Goal: Navigation & Orientation: Find specific page/section

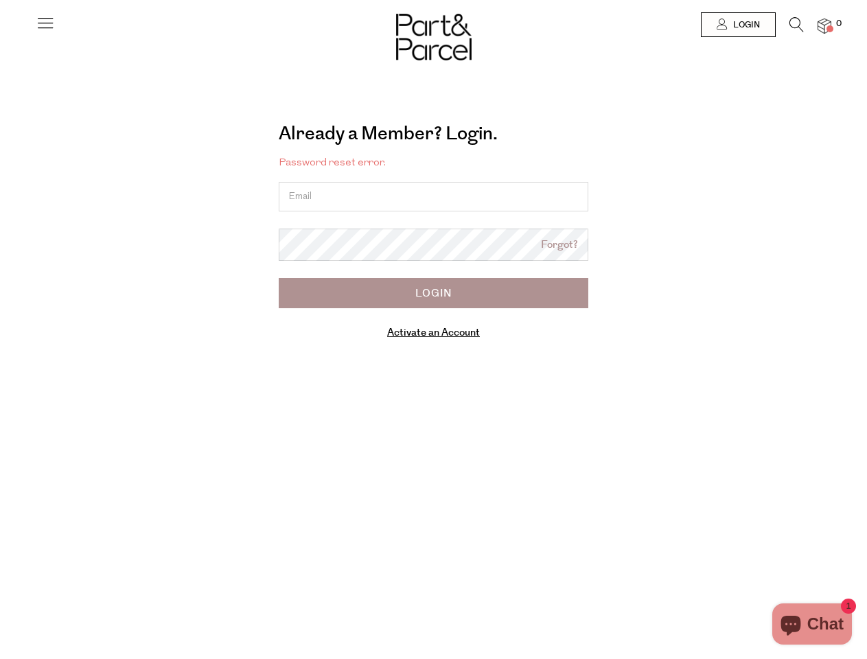
click at [45, 28] on icon at bounding box center [45, 22] width 19 height 19
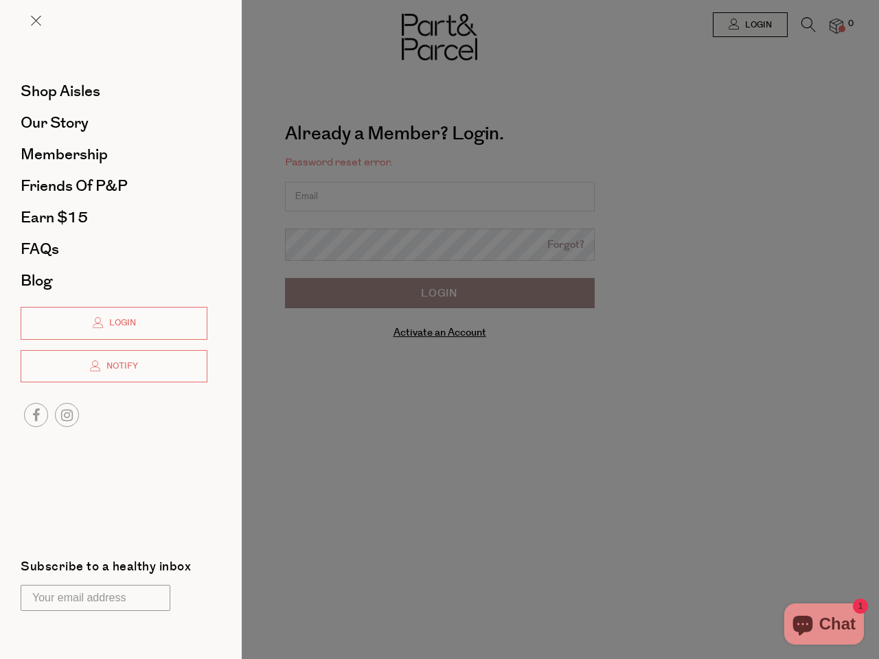
click at [738, 25] on div at bounding box center [439, 329] width 879 height 659
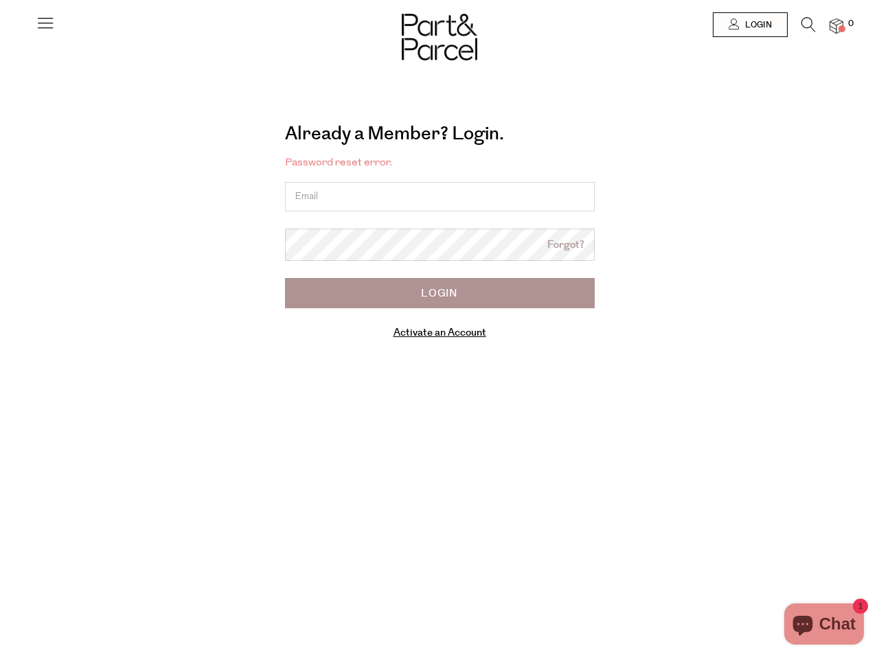
click at [802, 28] on icon at bounding box center [809, 24] width 14 height 15
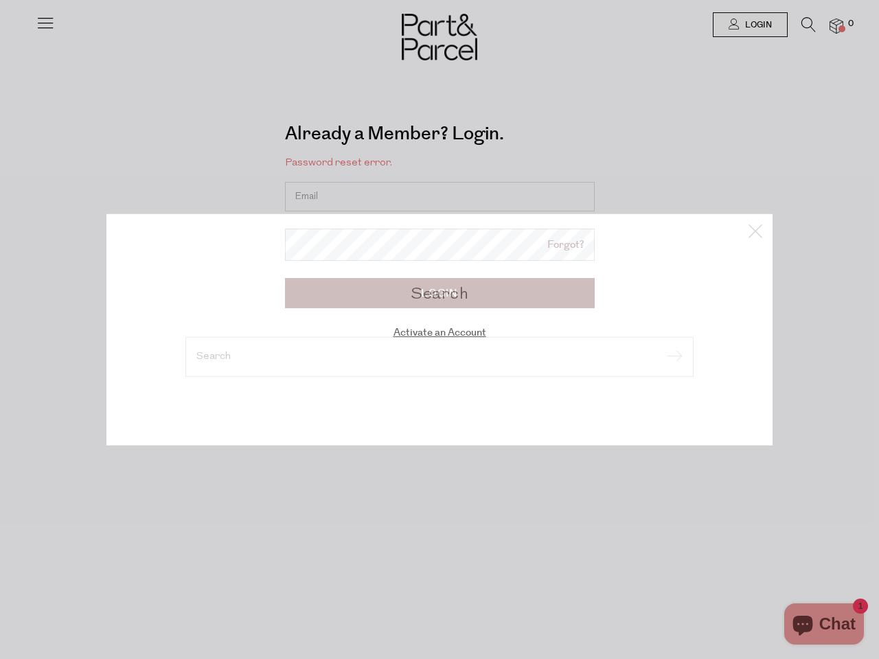
click at [825, 25] on div "Search" at bounding box center [440, 329] width 804 height 659
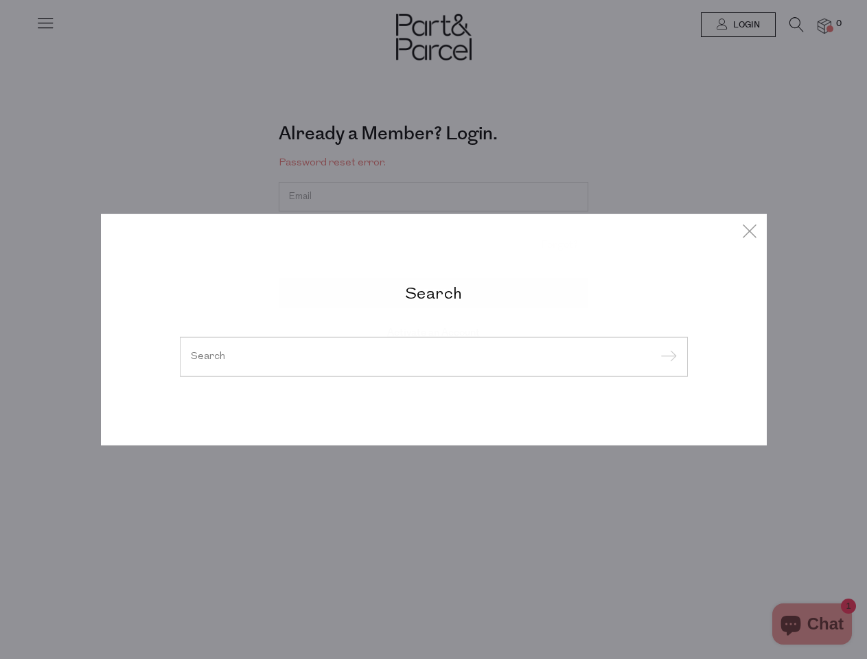
click at [0, 330] on div "Search" at bounding box center [433, 329] width 867 height 659
click at [0, 34] on div "Search" at bounding box center [433, 329] width 867 height 659
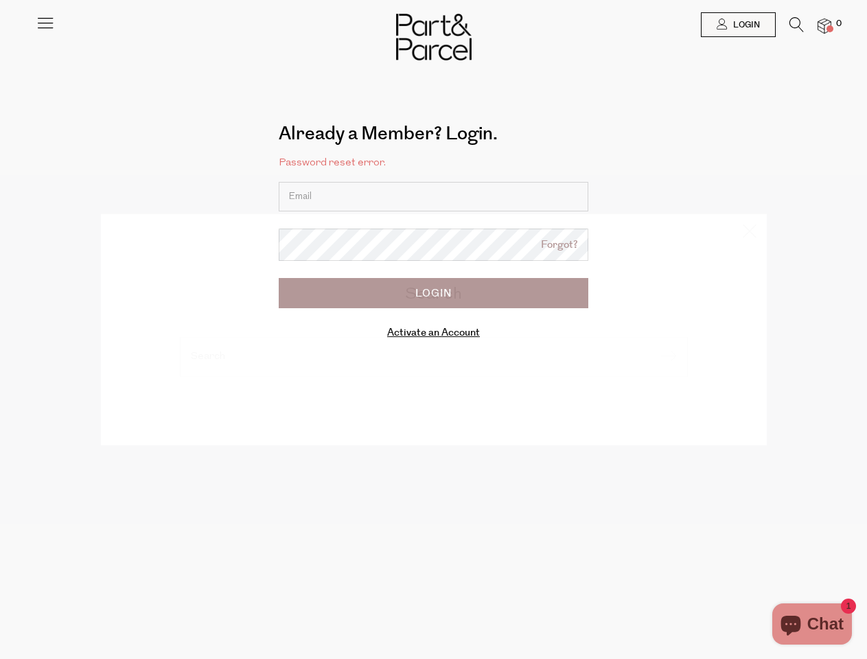
click at [0, 173] on body "Ready to stock up? Close No items in your parcel. Loading Join to Save on this …" at bounding box center [433, 447] width 867 height 895
click at [0, 330] on body "Ready to stock up? Close No items in your parcel. Loading Join to Save on this …" at bounding box center [433, 447] width 867 height 895
click at [0, 31] on div at bounding box center [433, 24] width 867 height 49
click at [0, 22] on div at bounding box center [433, 24] width 867 height 49
